Goal: Navigation & Orientation: Find specific page/section

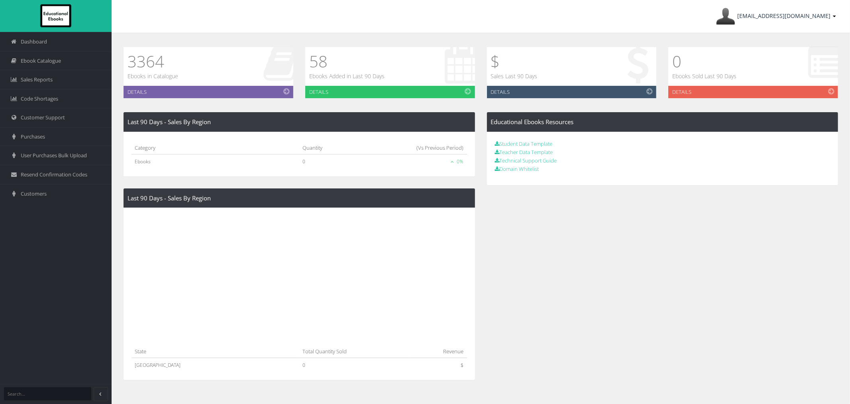
click at [759, 25] on link "ayesha@lilydalebooks.com.au" at bounding box center [777, 16] width 128 height 33
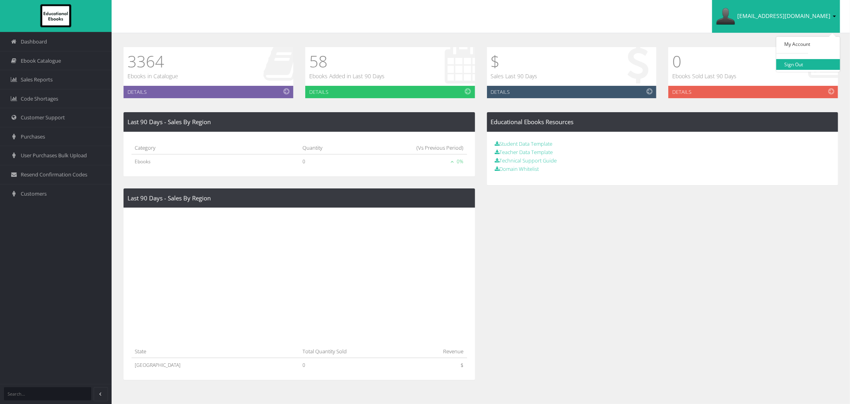
drag, startPoint x: 786, startPoint y: 68, endPoint x: 779, endPoint y: 39, distance: 30.4
click at [759, 68] on link "Sign Out" at bounding box center [809, 64] width 64 height 11
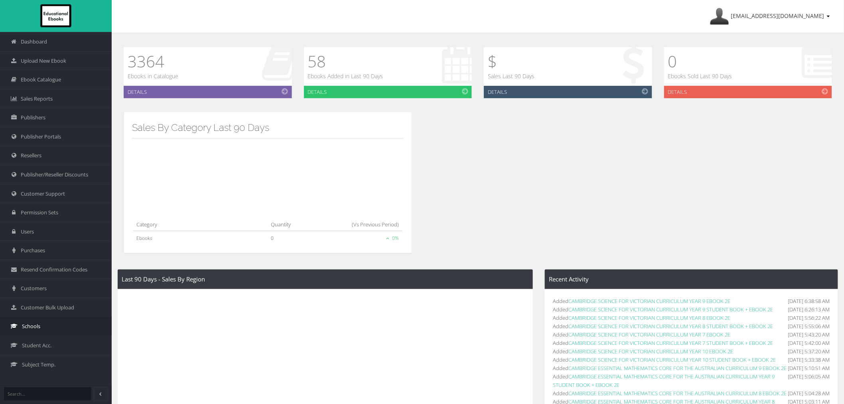
drag, startPoint x: 47, startPoint y: 336, endPoint x: 45, endPoint y: 332, distance: 4.3
click at [47, 336] on link "Student Acc." at bounding box center [56, 344] width 112 height 19
click at [45, 332] on link "Schools" at bounding box center [56, 325] width 112 height 19
